Goal: Transaction & Acquisition: Purchase product/service

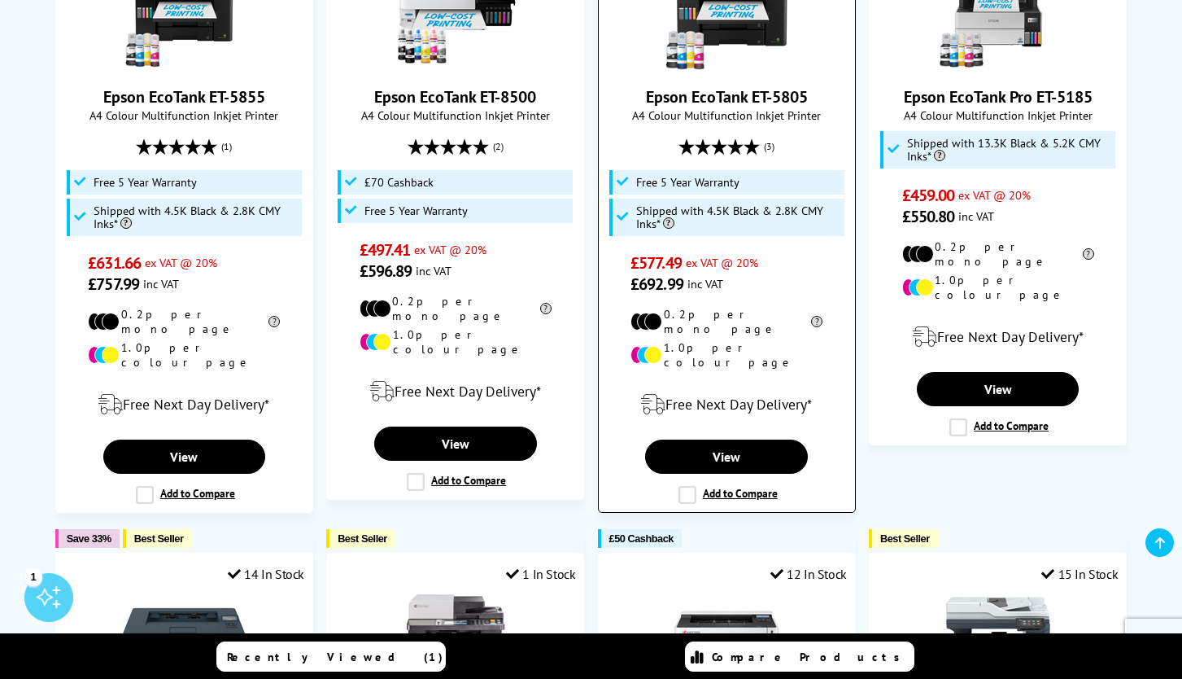
scroll to position [786, 0]
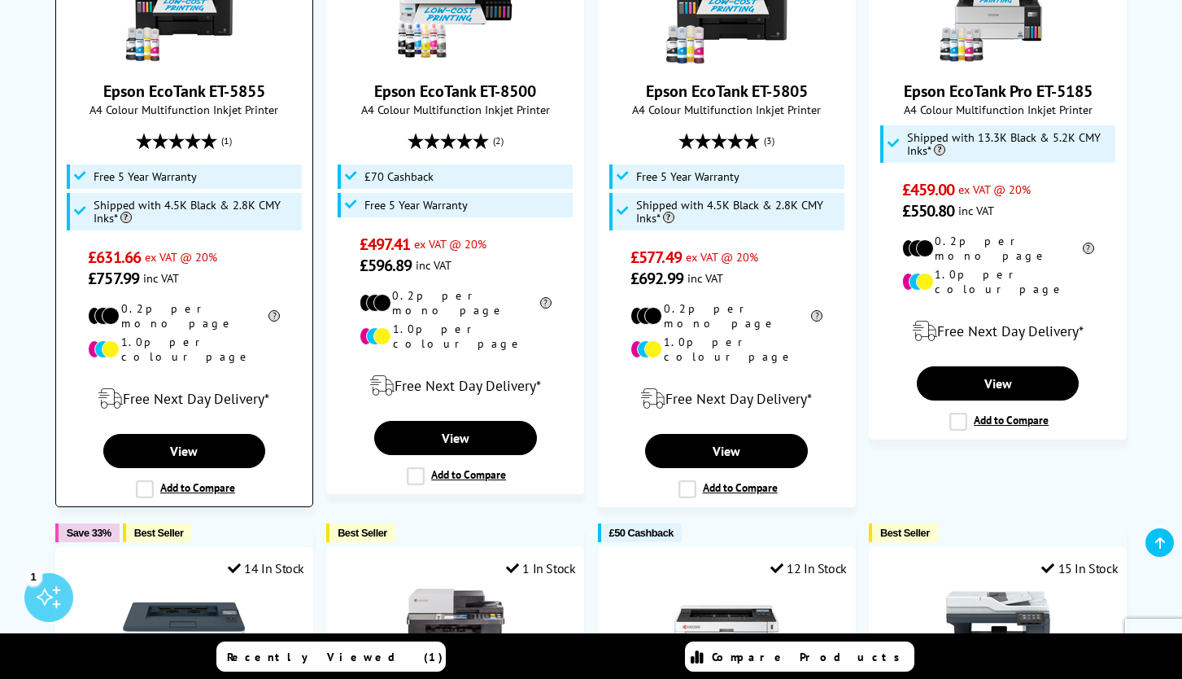
click at [232, 146] on div "Epson EcoTank ET-5855 A4 Colour Multifunction Inkjet Printer (1) £631.66 ex VAT…" at bounding box center [184, 115] width 240 height 347
click at [199, 434] on link "View" at bounding box center [184, 451] width 163 height 34
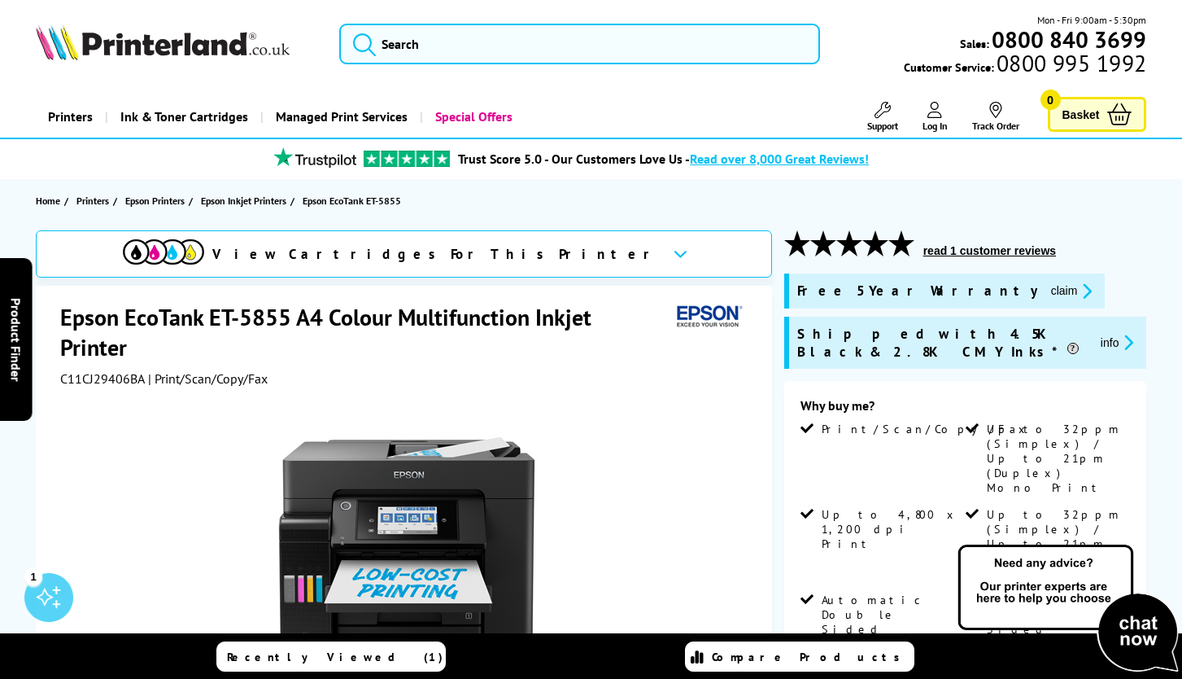
click at [1046, 292] on button "claim" at bounding box center [1071, 291] width 51 height 19
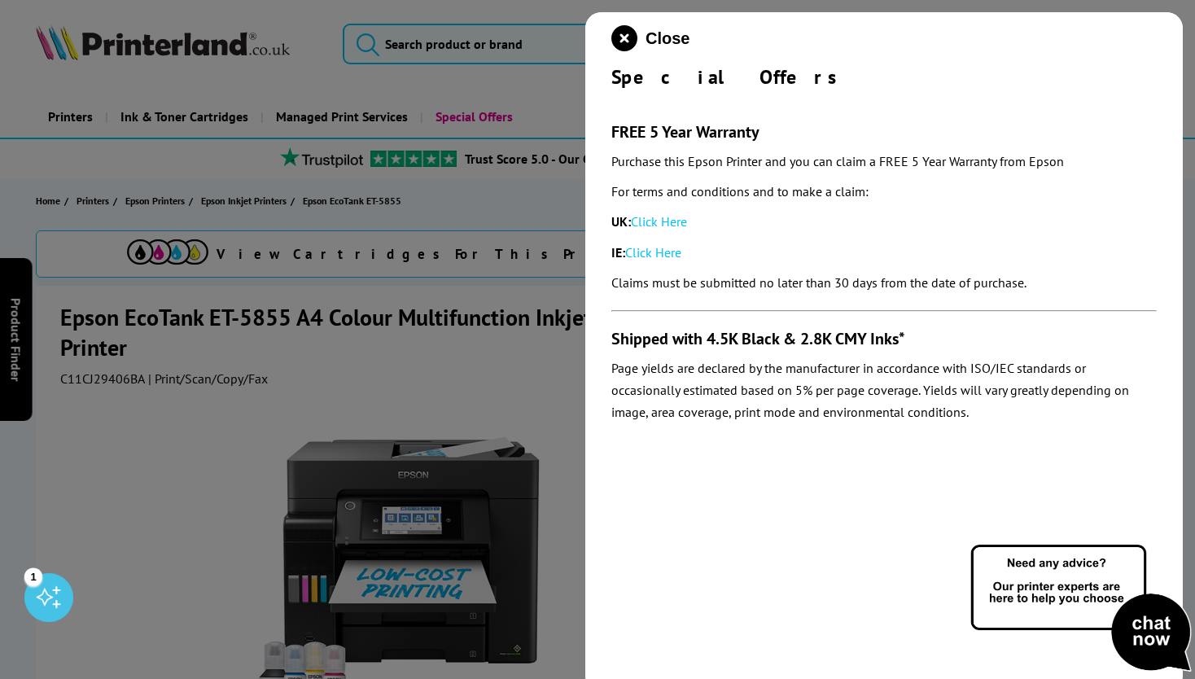
click at [670, 223] on link "Click Here" at bounding box center [659, 221] width 56 height 16
click at [627, 36] on icon "close modal" at bounding box center [624, 38] width 26 height 26
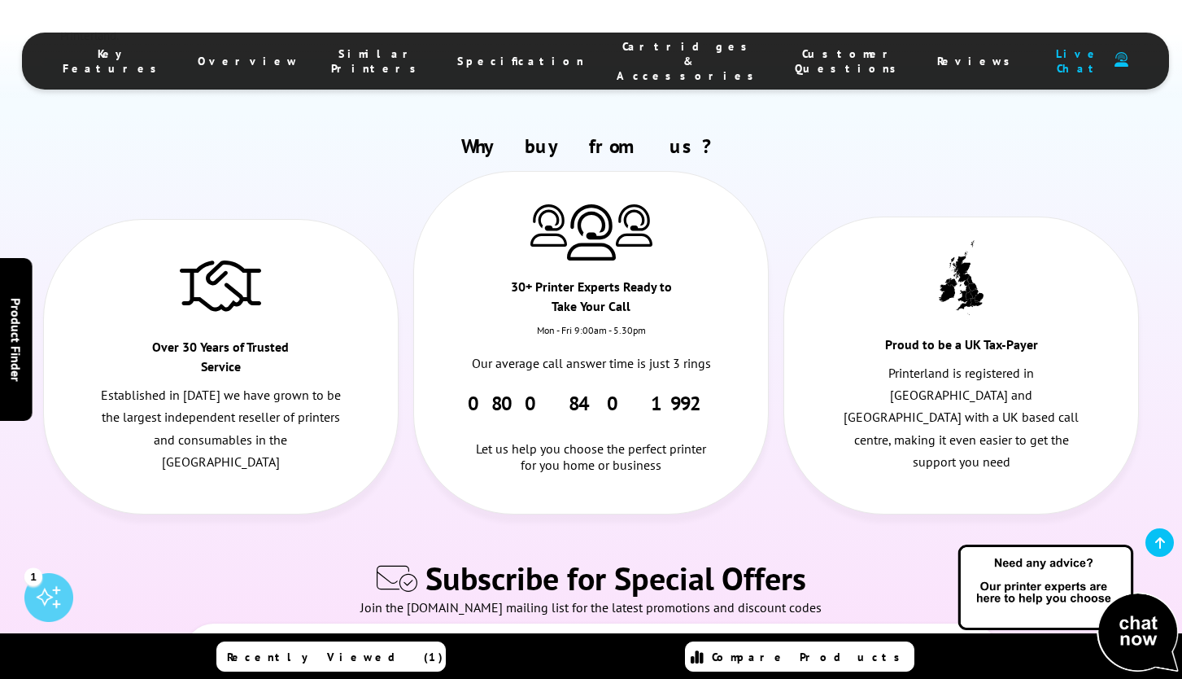
scroll to position [8882, 0]
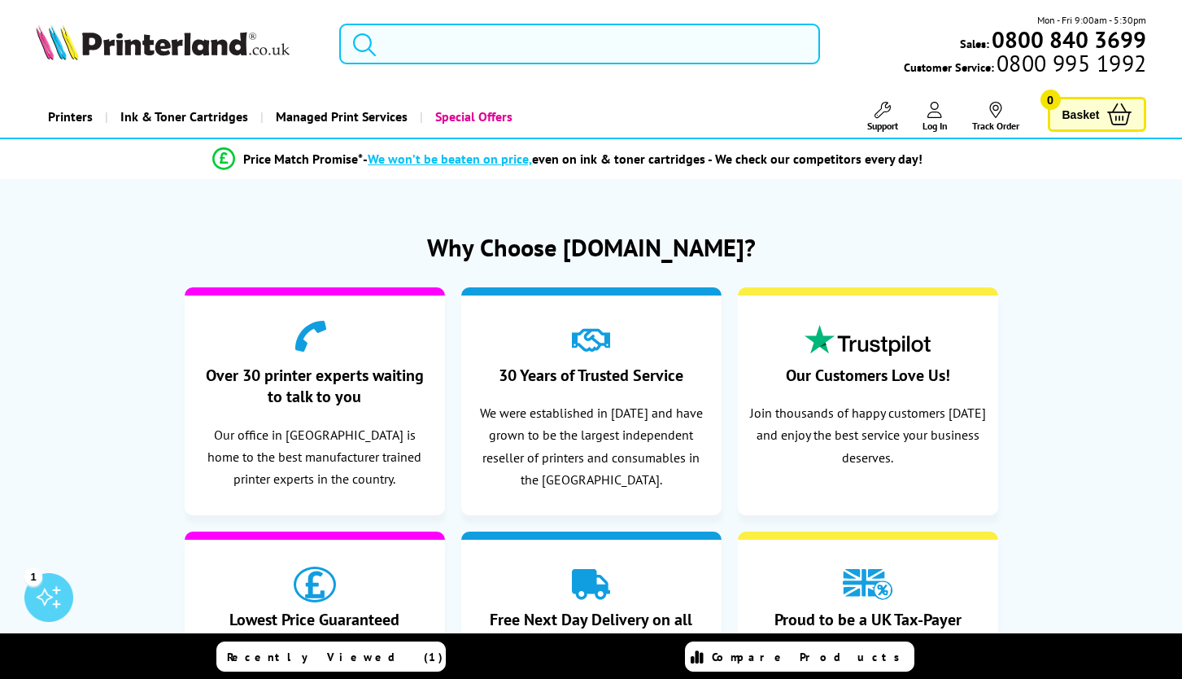
click at [482, 40] on input "search" at bounding box center [579, 44] width 481 height 41
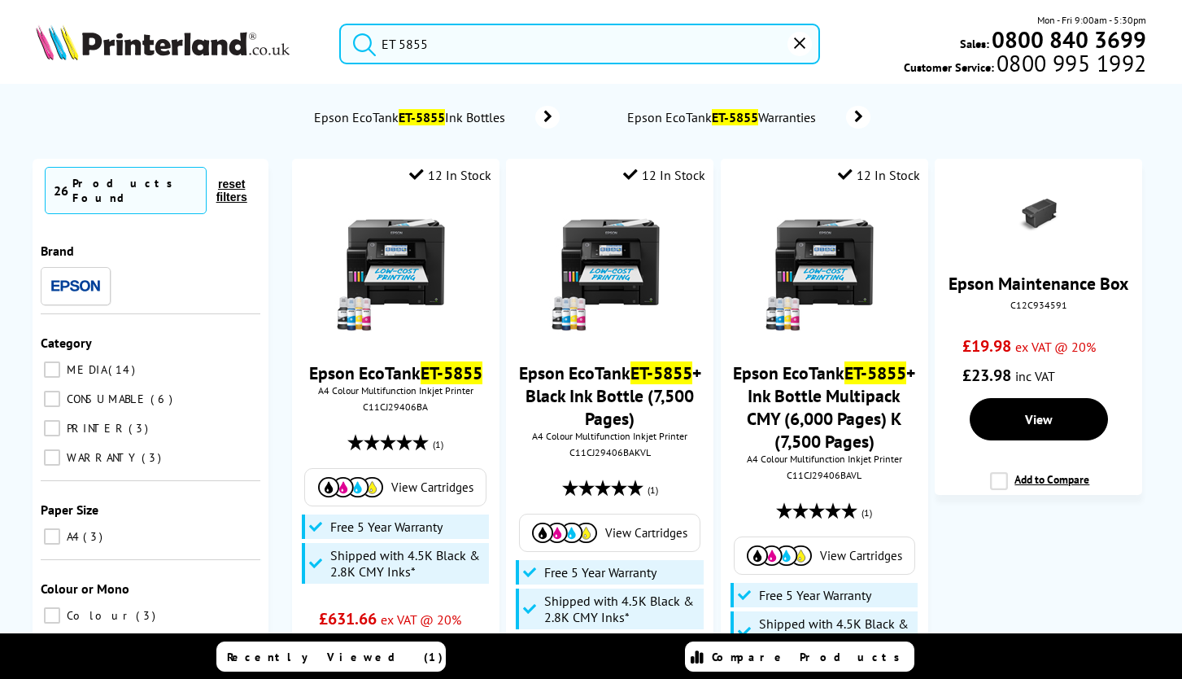
type input "ET 5855"
click at [340, 24] on button "submit" at bounding box center [360, 42] width 41 height 36
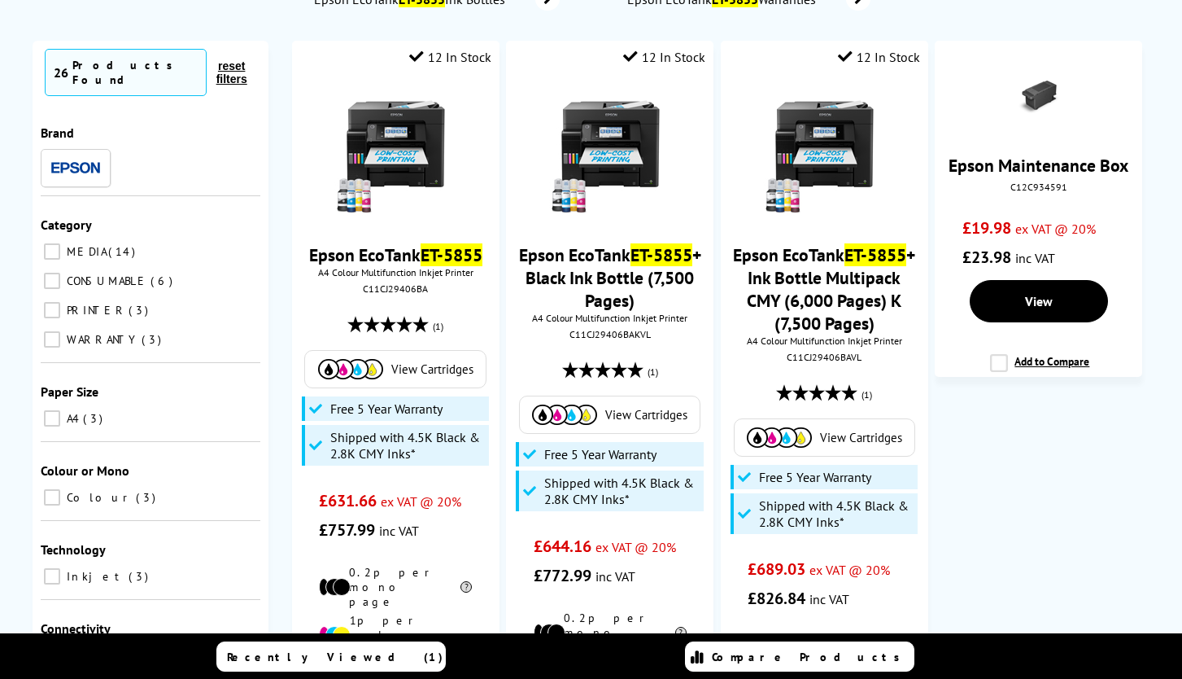
scroll to position [129, 0]
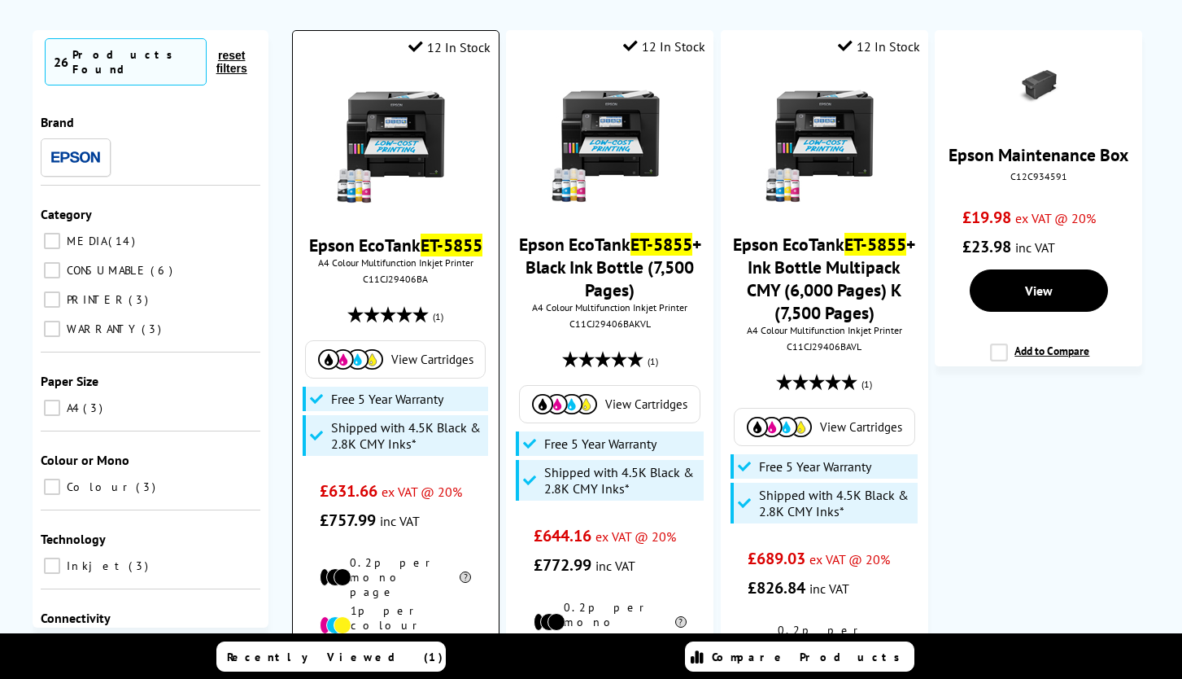
click at [430, 133] on img at bounding box center [395, 145] width 122 height 122
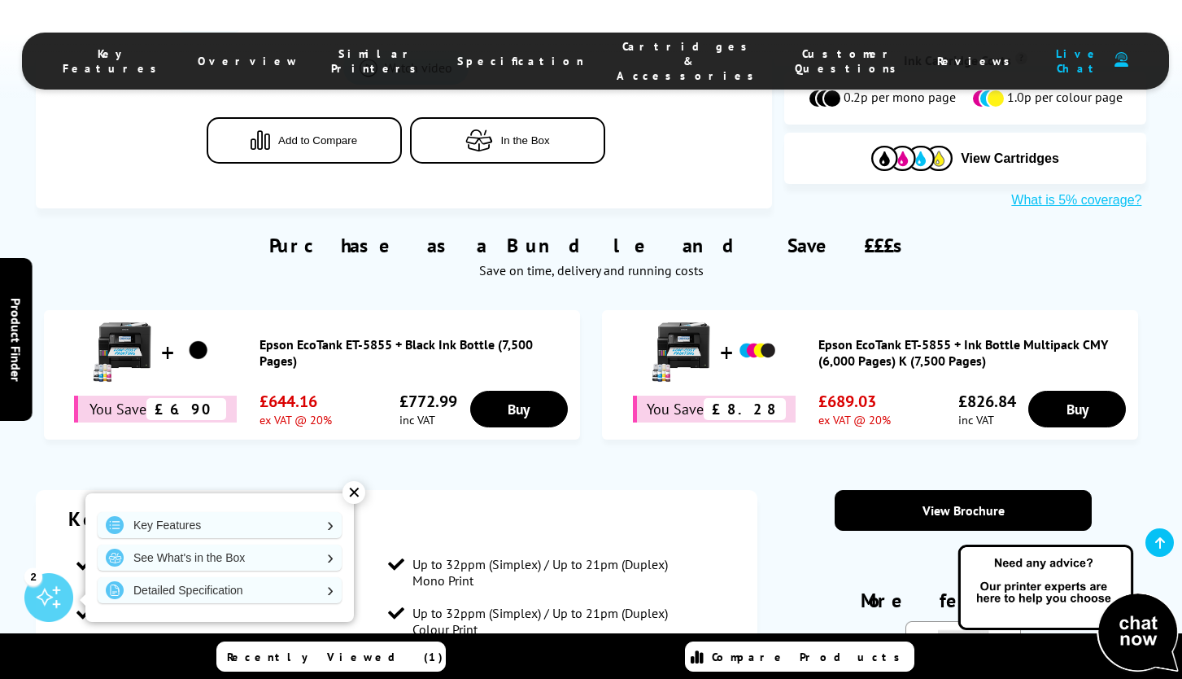
scroll to position [902, 0]
